Goal: Information Seeking & Learning: Learn about a topic

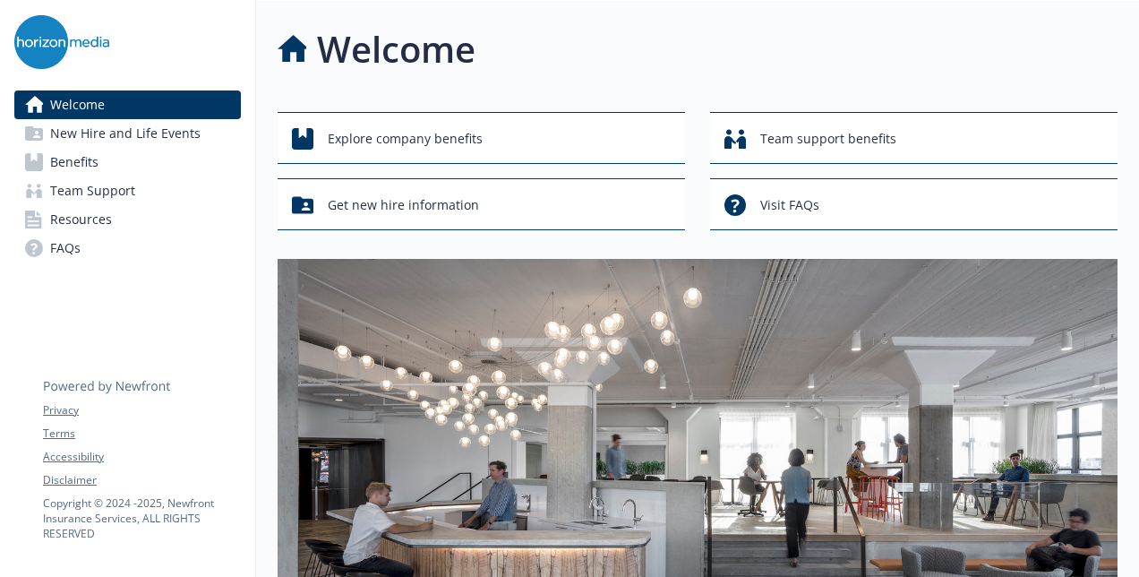
click at [120, 159] on link "Benefits" at bounding box center [127, 162] width 227 height 29
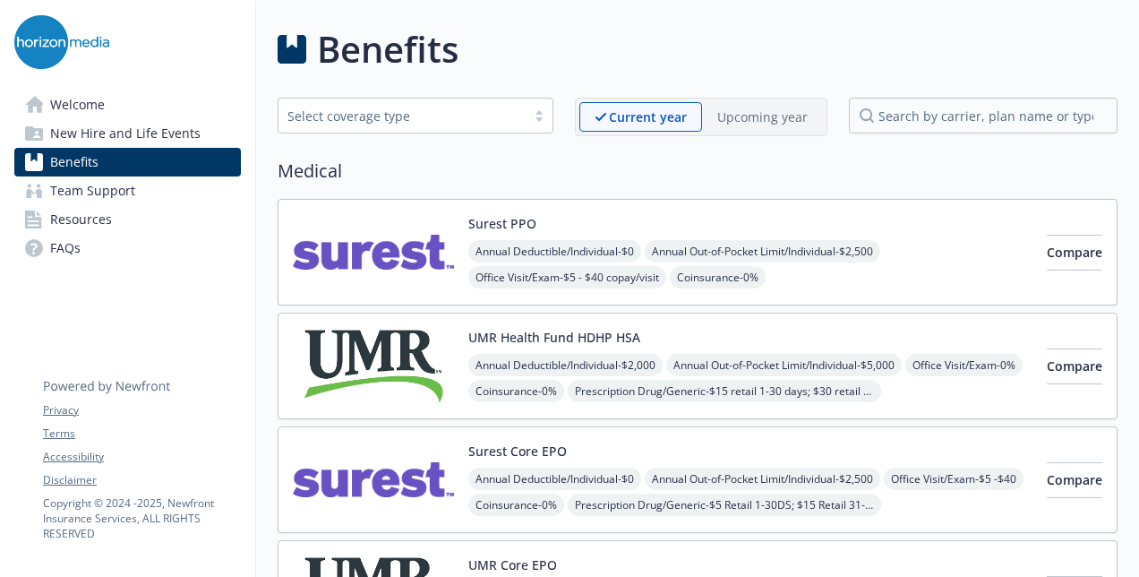
click at [599, 210] on div "Surest PPO Annual Deductible/Individual - $0 Annual Out-of-Pocket Limit/Individ…" at bounding box center [698, 252] width 840 height 107
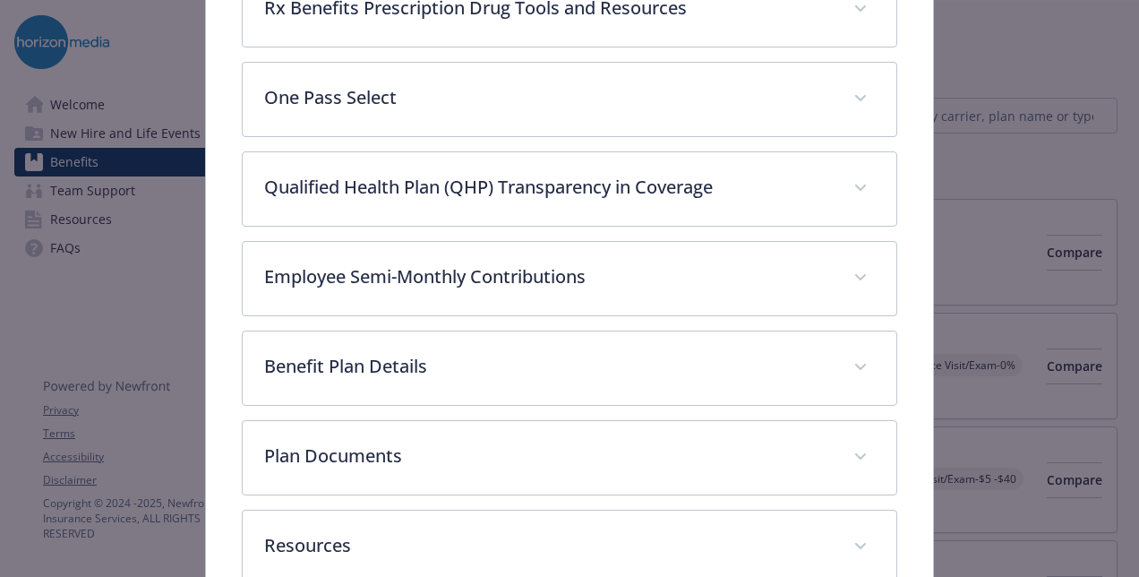
scroll to position [860, 0]
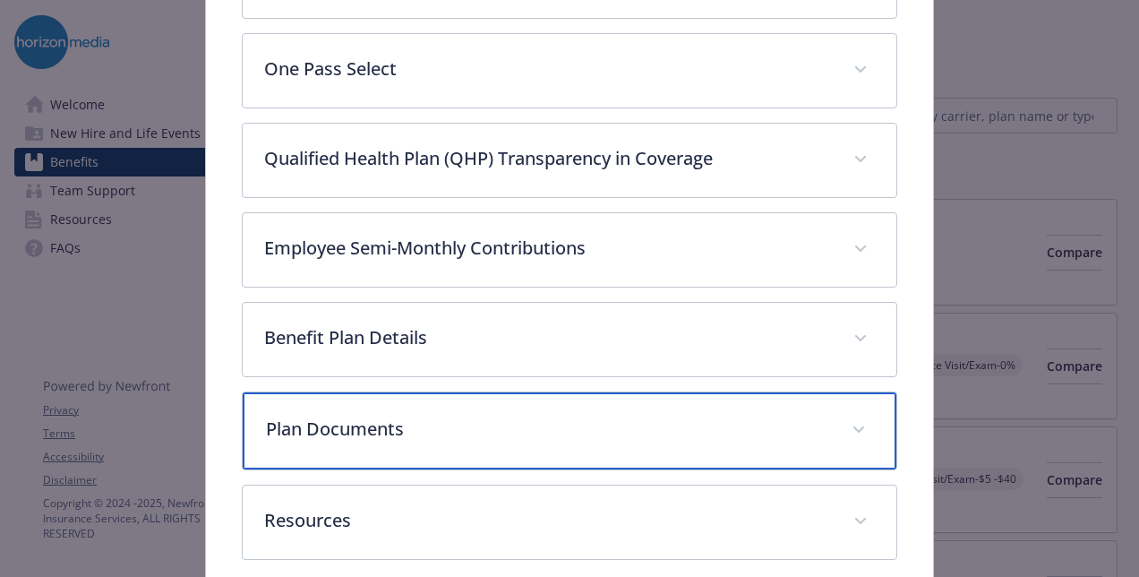
click at [467, 430] on p "Plan Documents" at bounding box center [548, 428] width 564 height 27
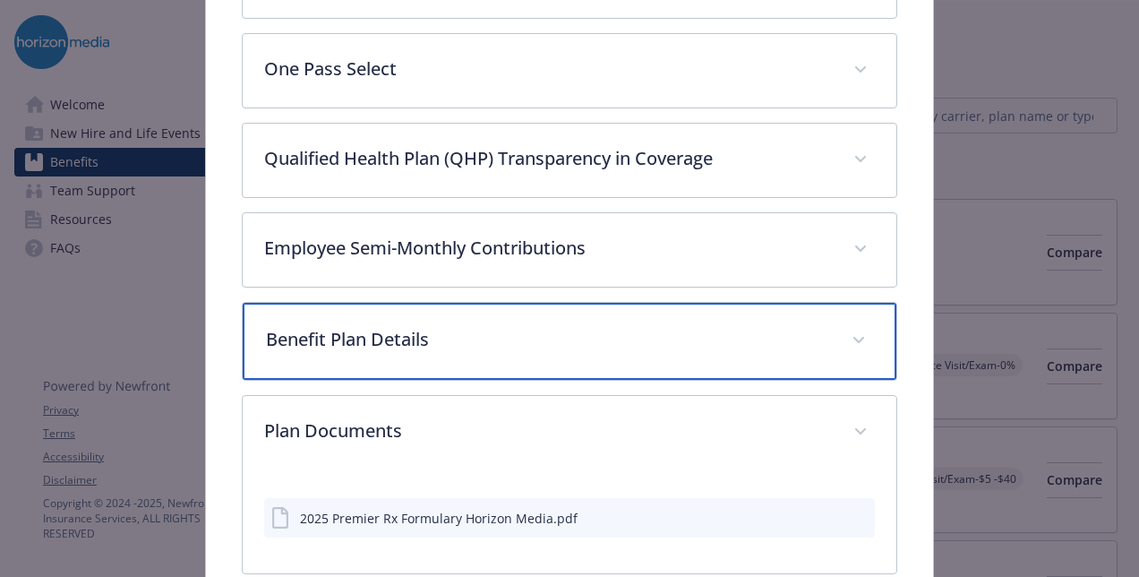
click at [569, 326] on p "Benefit Plan Details" at bounding box center [548, 339] width 564 height 27
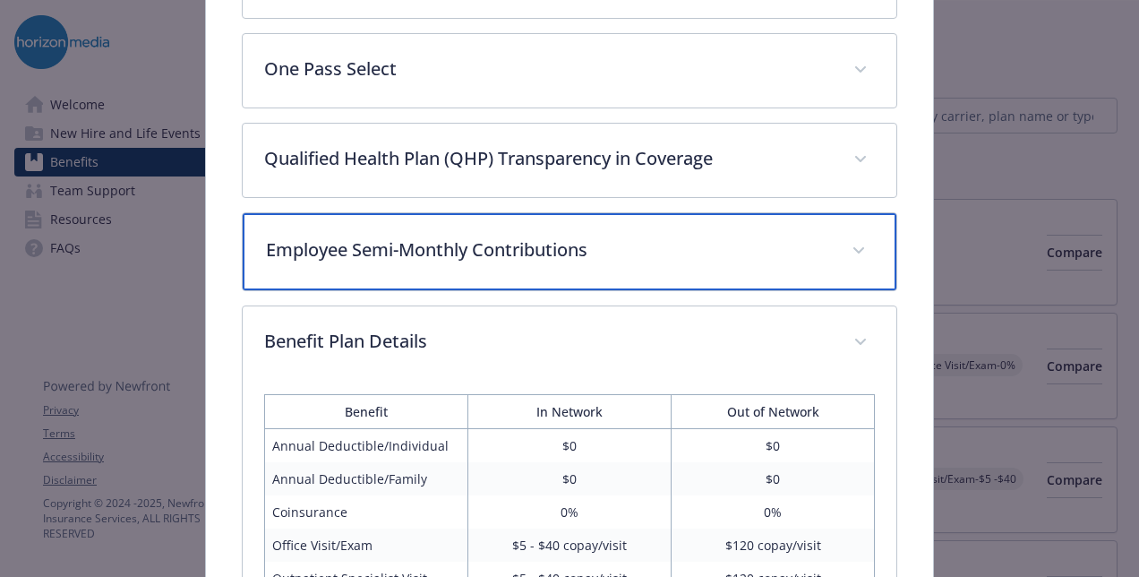
click at [589, 238] on p "Employee Semi-Monthly Contributions" at bounding box center [548, 249] width 564 height 27
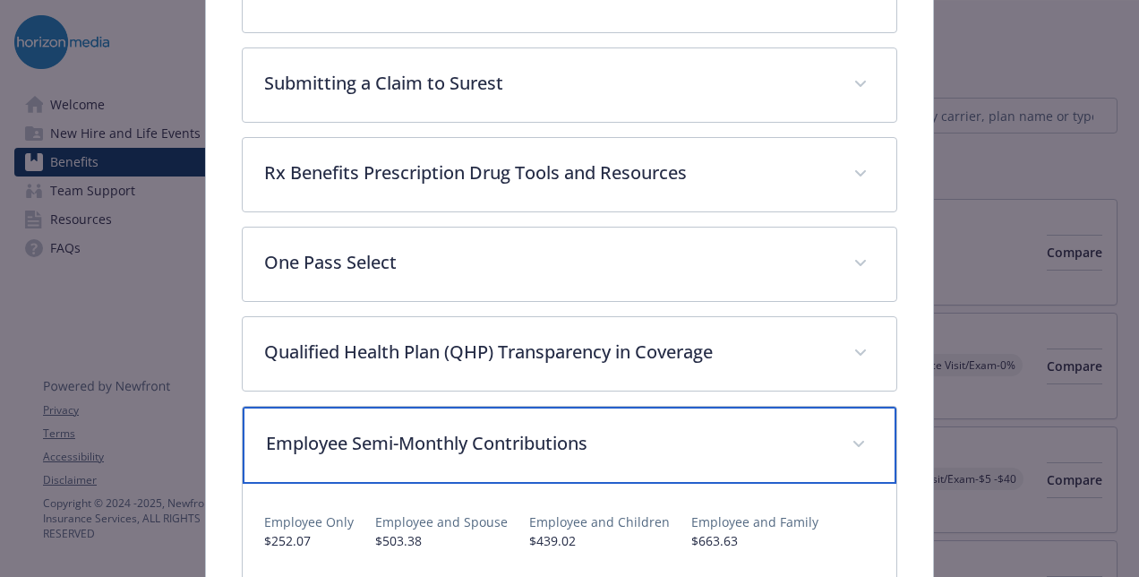
scroll to position [501, 0]
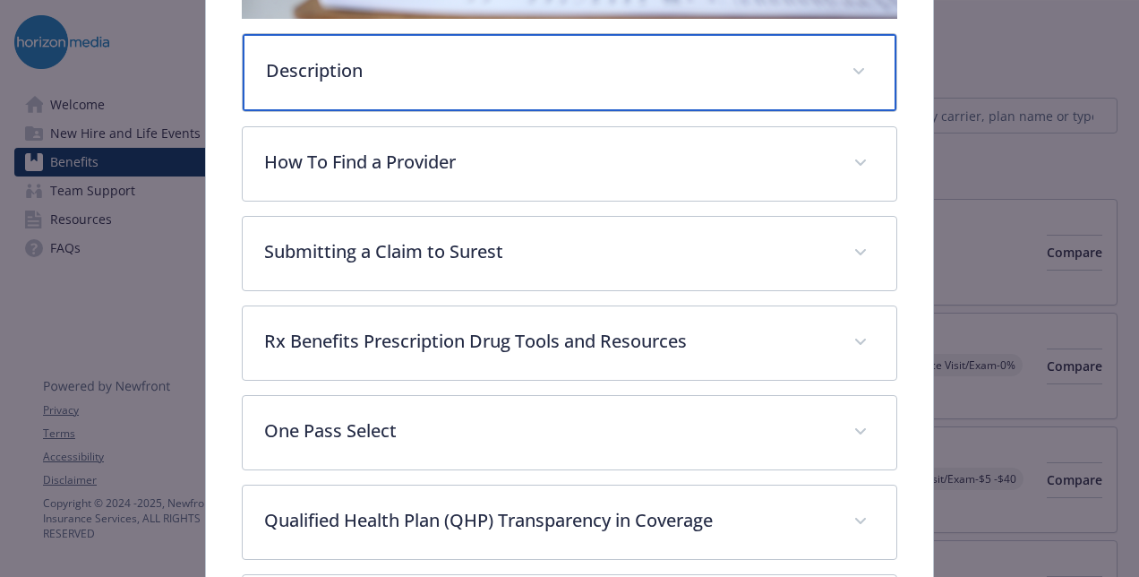
click at [568, 63] on p "Description" at bounding box center [548, 70] width 564 height 27
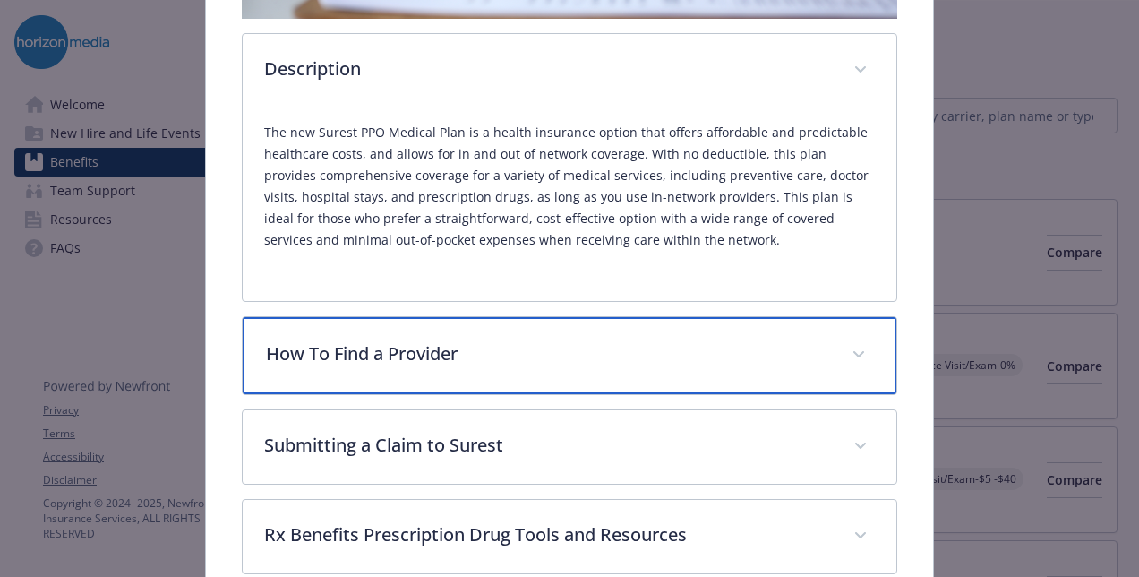
click at [643, 332] on div "How To Find a Provider" at bounding box center [570, 355] width 654 height 77
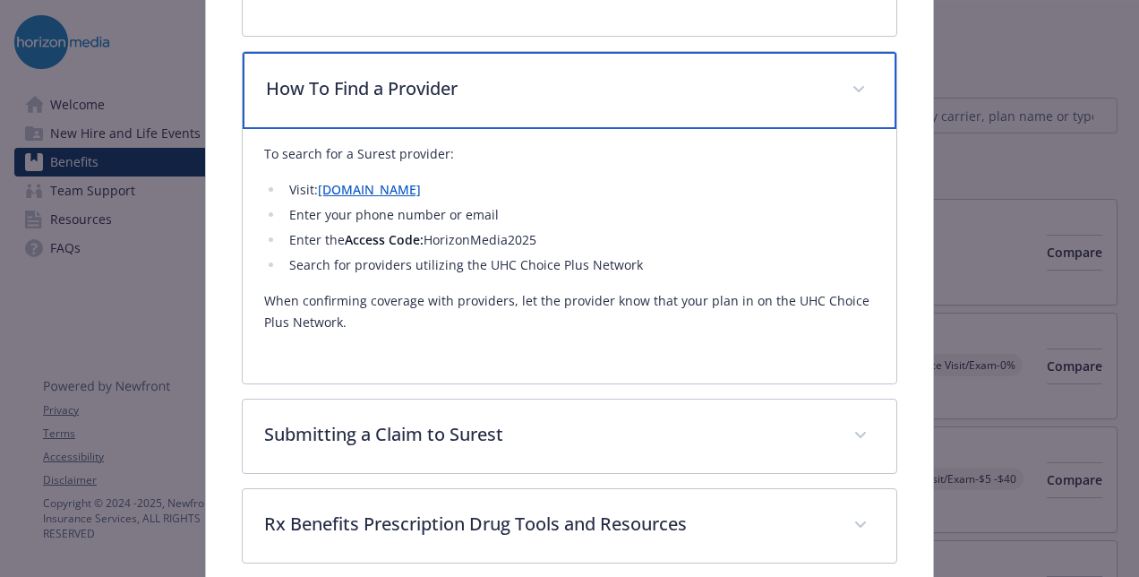
scroll to position [770, 0]
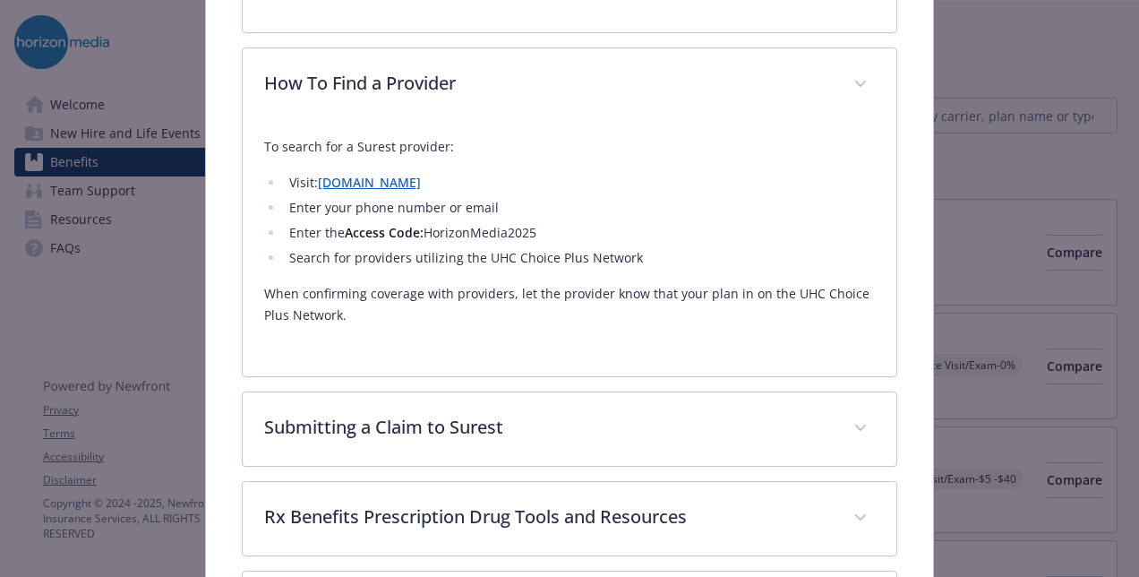
click at [362, 177] on link "[DOMAIN_NAME]" at bounding box center [369, 182] width 103 height 17
drag, startPoint x: 532, startPoint y: 227, endPoint x: 426, endPoint y: 222, distance: 105.8
click at [426, 222] on li "Enter the Access Code: HorizonMedia2025" at bounding box center [579, 232] width 591 height 21
copy li "HorizonMedia2025"
